Goal: Task Accomplishment & Management: Use online tool/utility

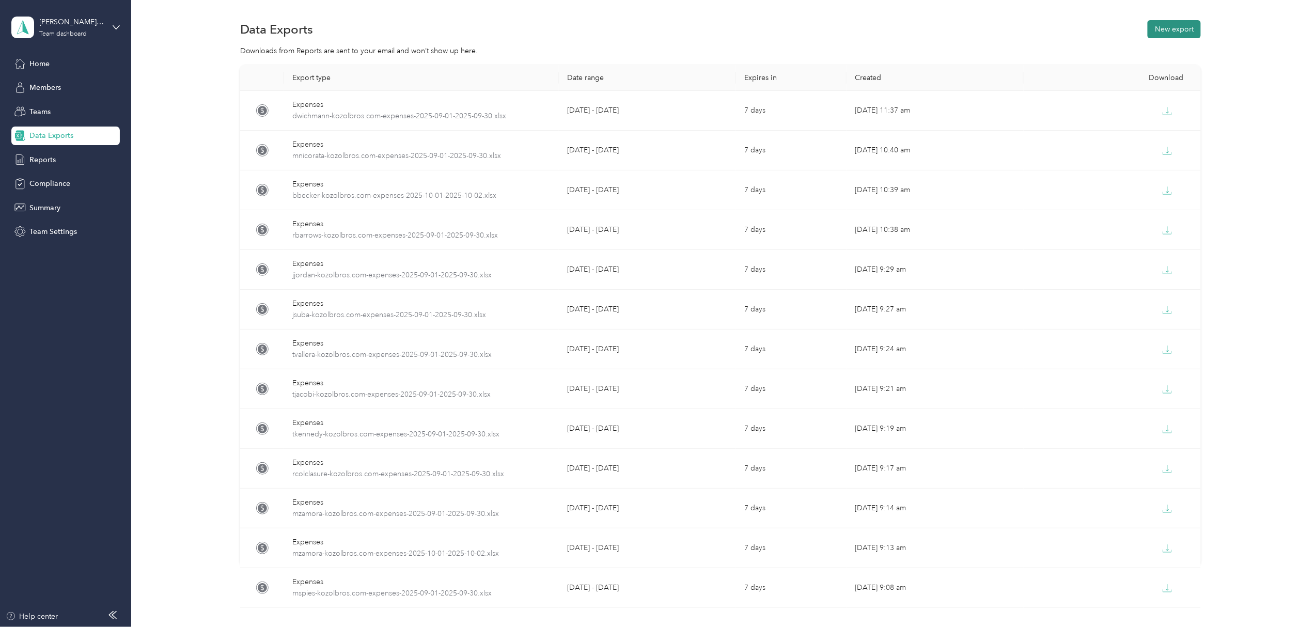
click at [1179, 26] on button "New export" at bounding box center [1174, 29] width 53 height 18
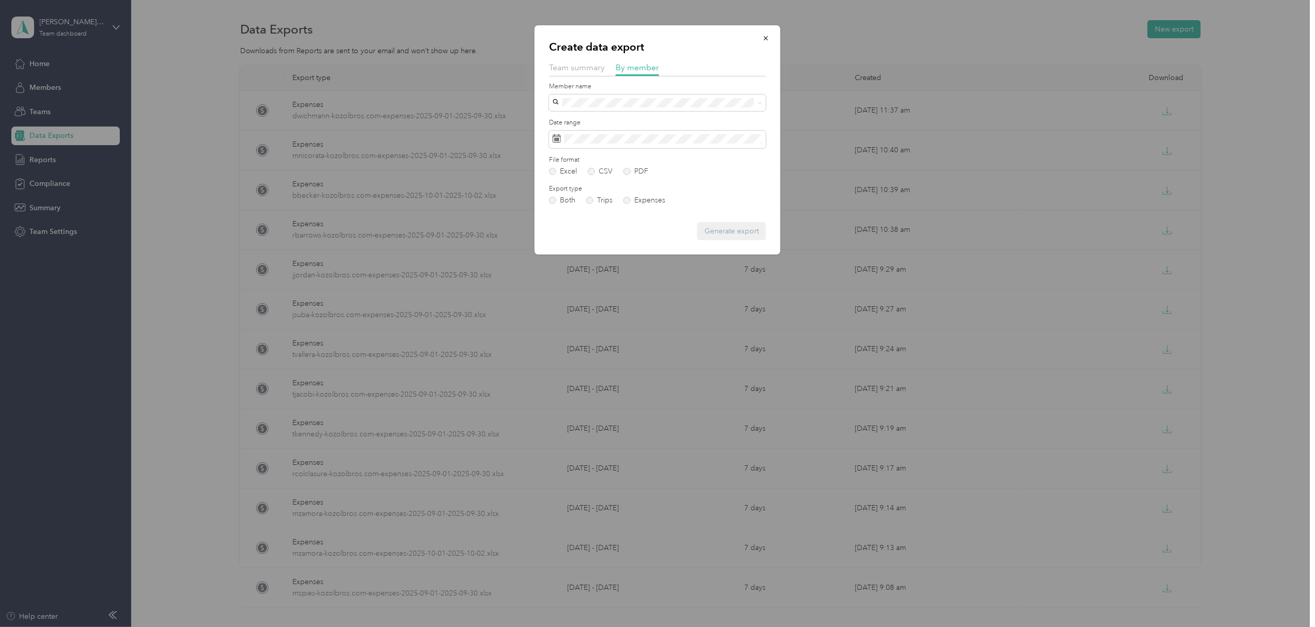
click at [981, 12] on div at bounding box center [657, 313] width 1315 height 627
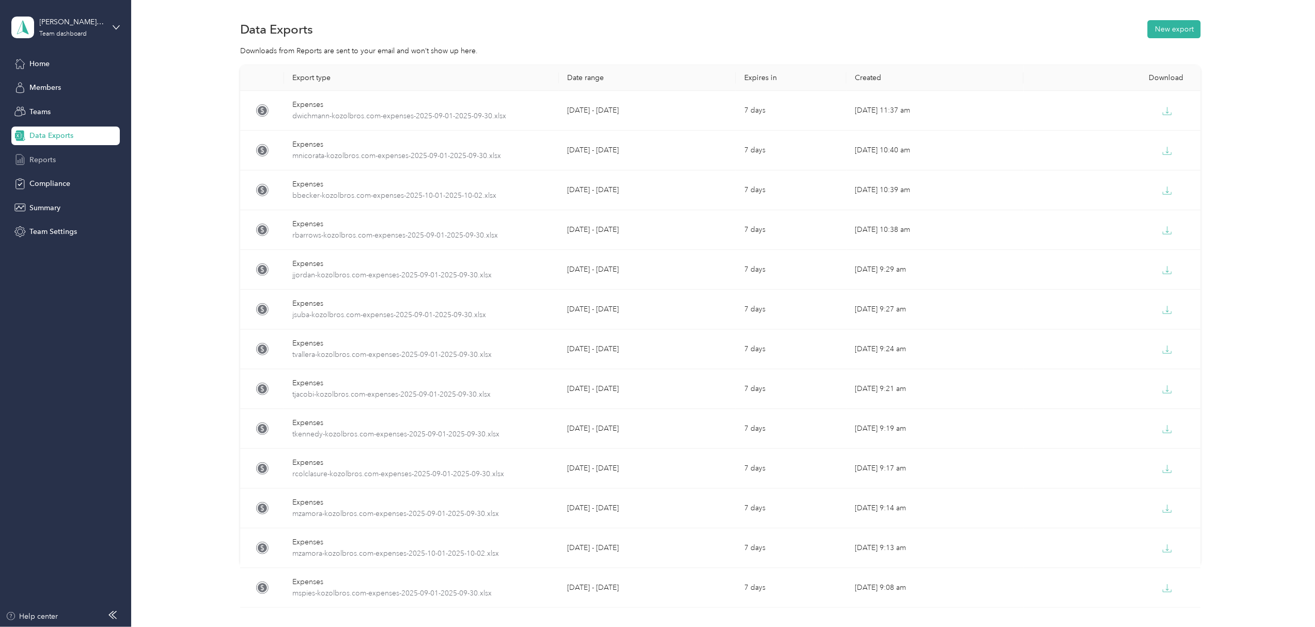
click at [45, 158] on span "Reports" at bounding box center [42, 159] width 26 height 11
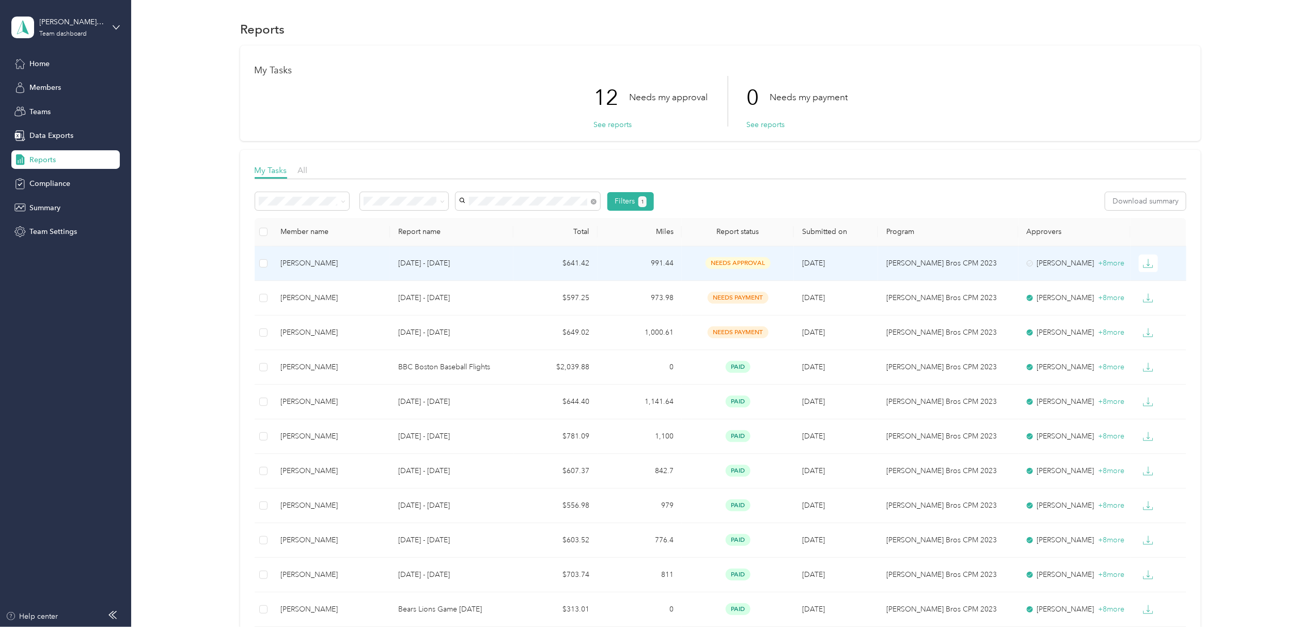
click at [308, 258] on div "[PERSON_NAME]" at bounding box center [330, 263] width 101 height 11
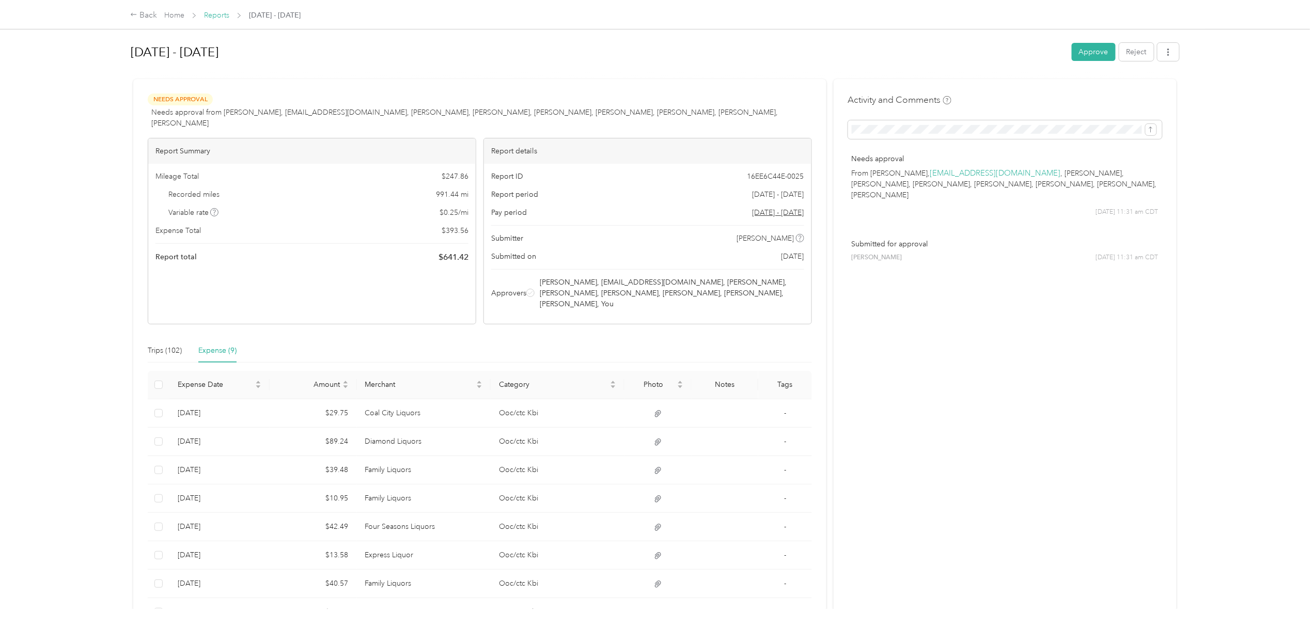
click at [213, 11] on link "Reports" at bounding box center [216, 15] width 25 height 9
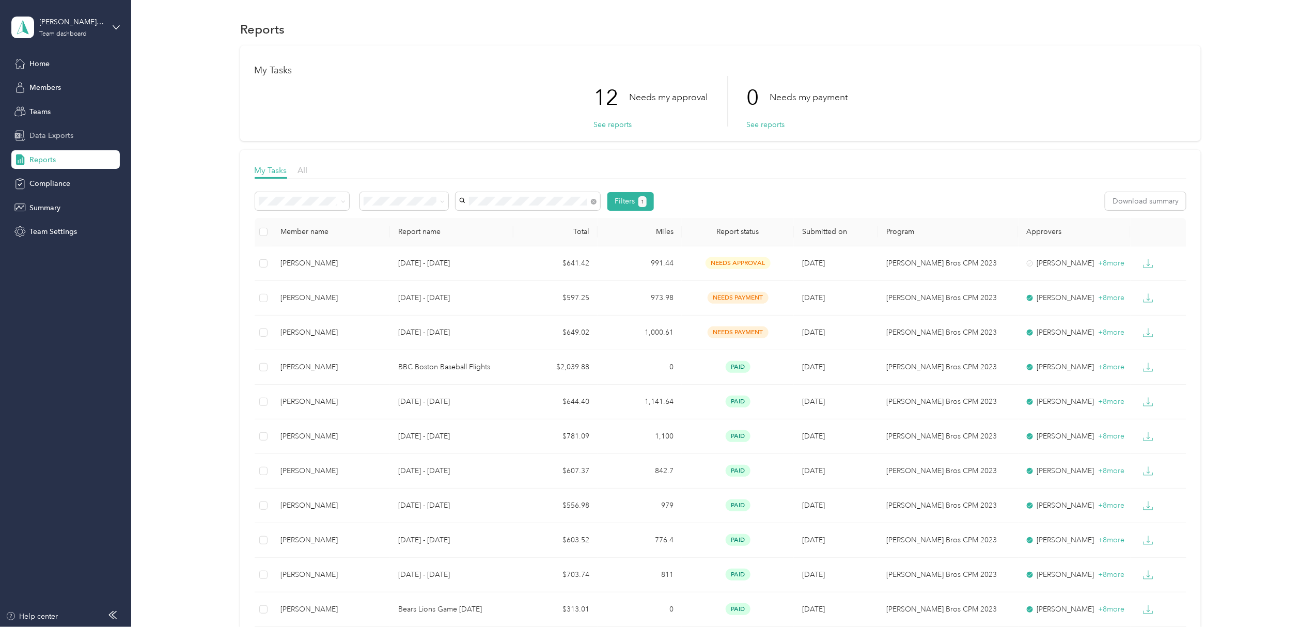
click at [50, 136] on span "Data Exports" at bounding box center [51, 135] width 44 height 11
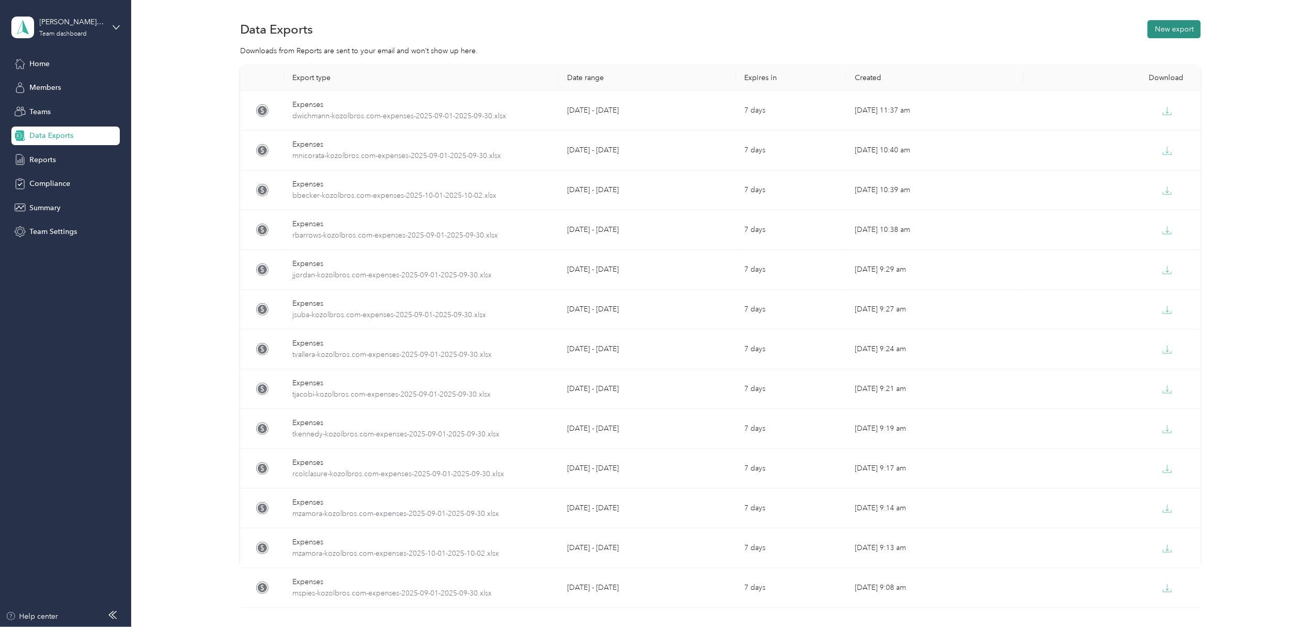
click at [1172, 25] on button "New export" at bounding box center [1174, 29] width 53 height 18
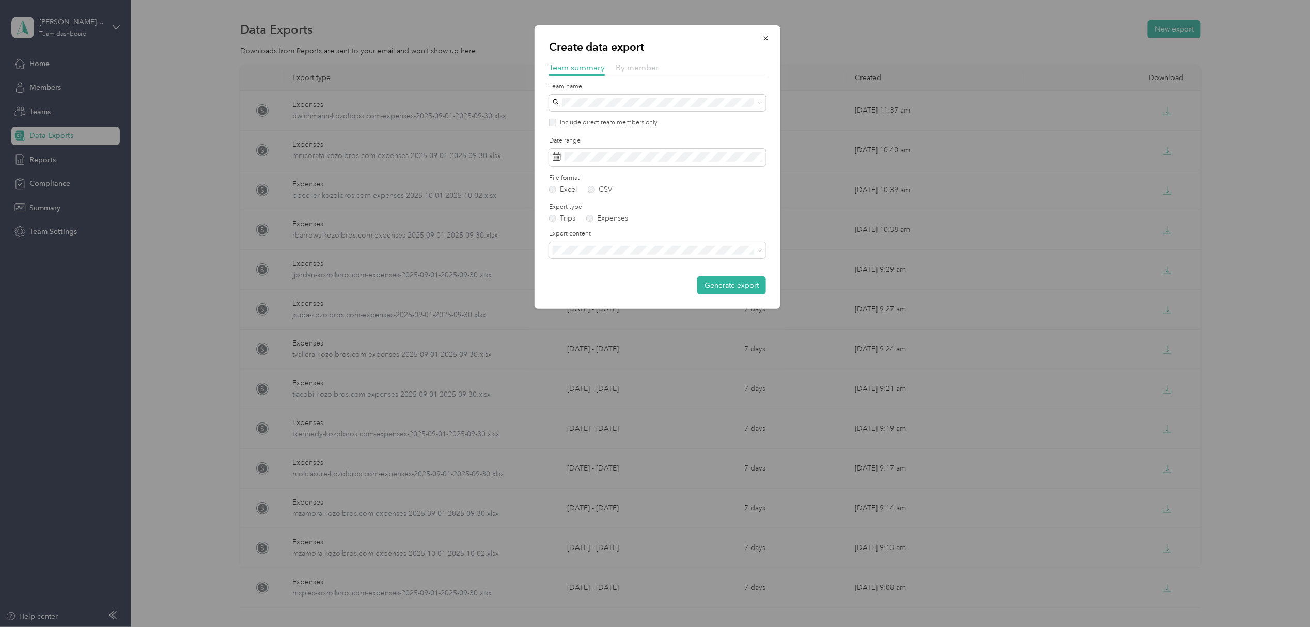
click at [642, 71] on span "By member" at bounding box center [637, 68] width 43 height 10
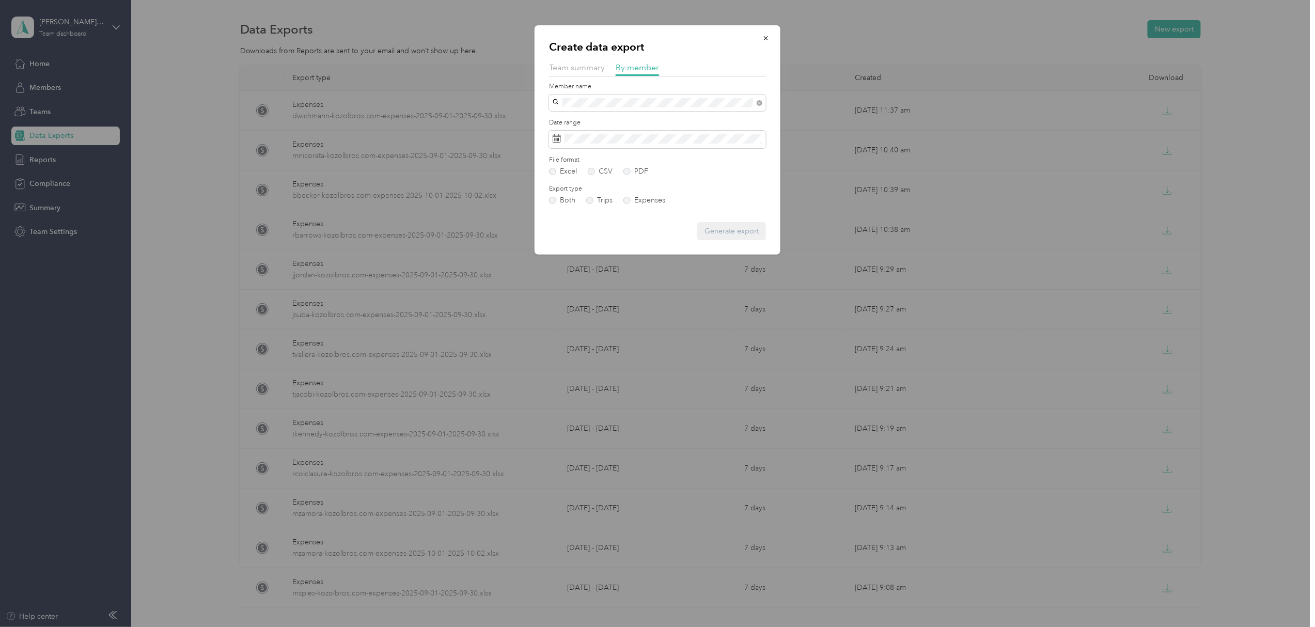
click at [603, 116] on span "[PERSON_NAME]" at bounding box center [584, 120] width 57 height 9
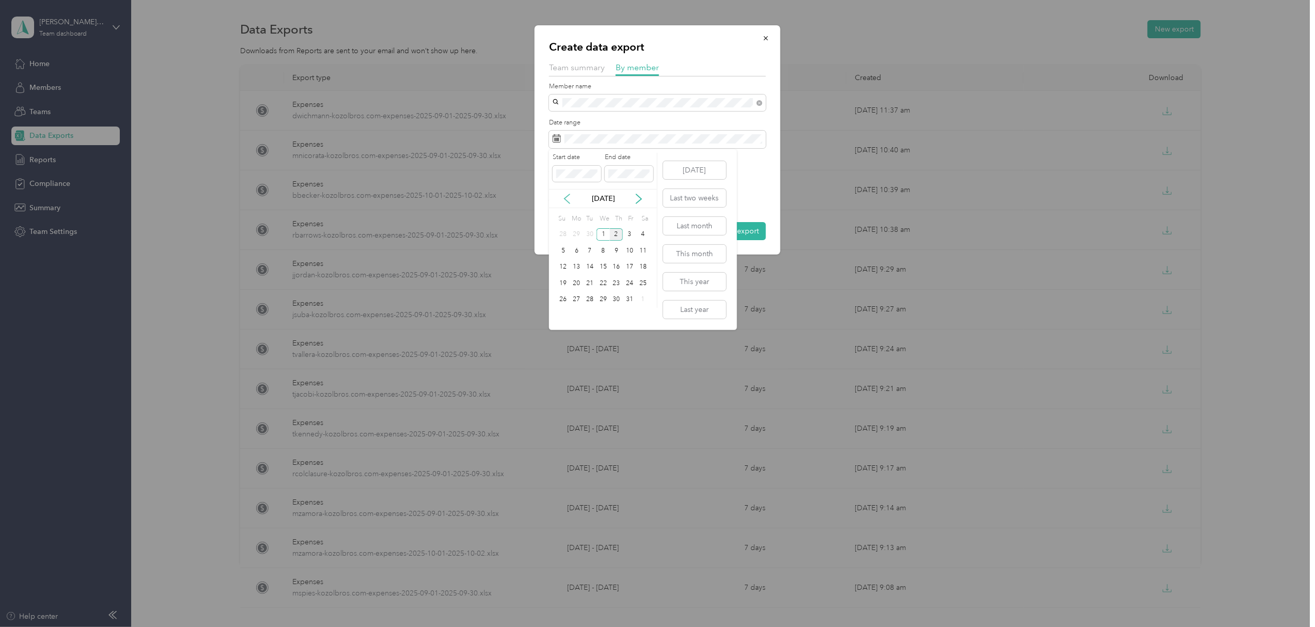
click at [565, 197] on icon at bounding box center [567, 199] width 10 height 10
click at [574, 235] on div "1" at bounding box center [576, 234] width 13 height 13
click at [586, 297] on div "30" at bounding box center [589, 299] width 13 height 13
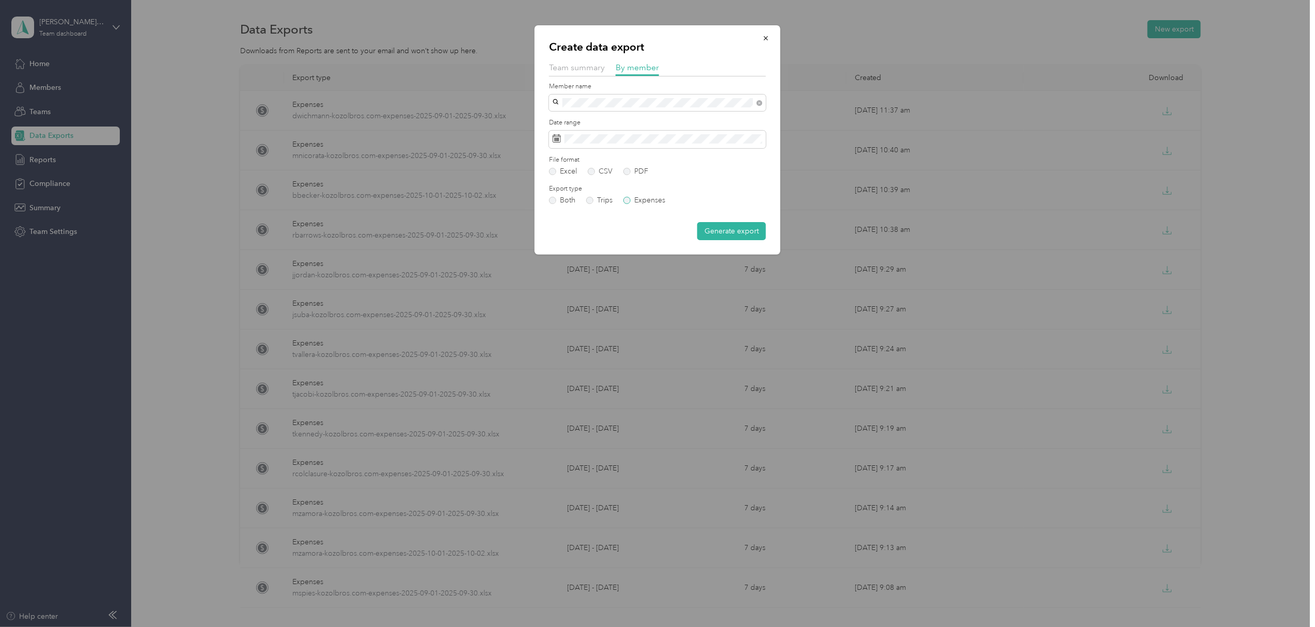
click at [627, 201] on label "Expenses" at bounding box center [644, 200] width 42 height 7
click at [736, 230] on button "Generate export" at bounding box center [731, 231] width 69 height 18
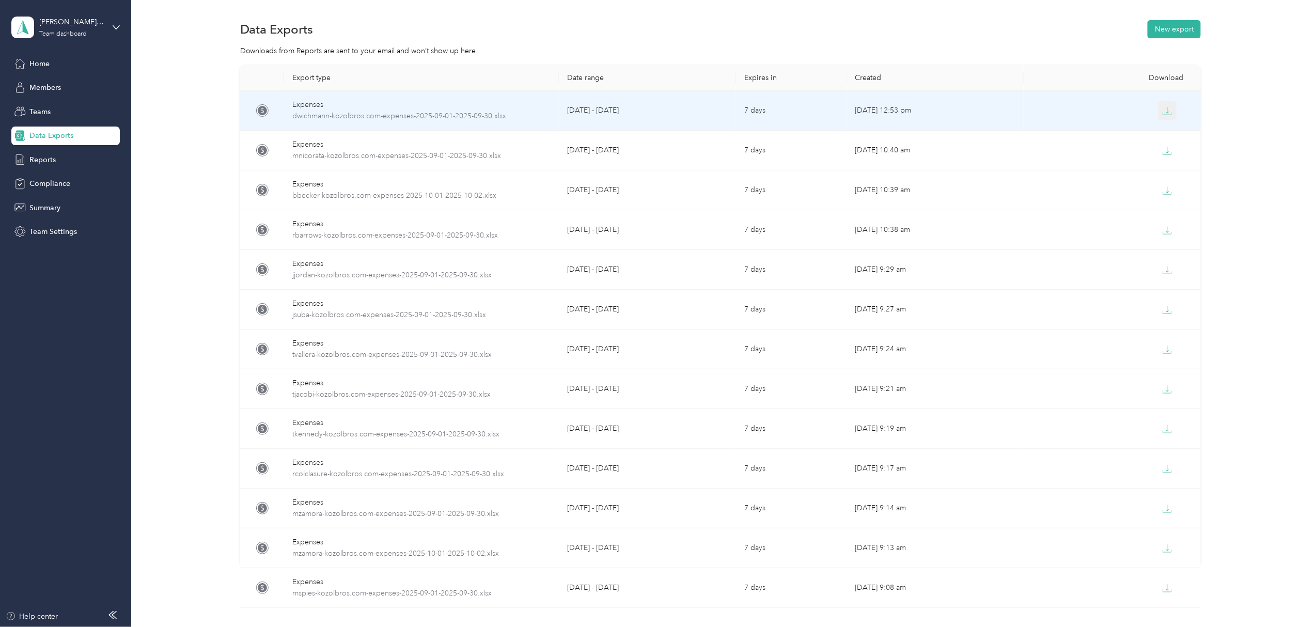
click at [1163, 113] on icon "button" at bounding box center [1167, 110] width 9 height 9
